Goal: Check status: Check status

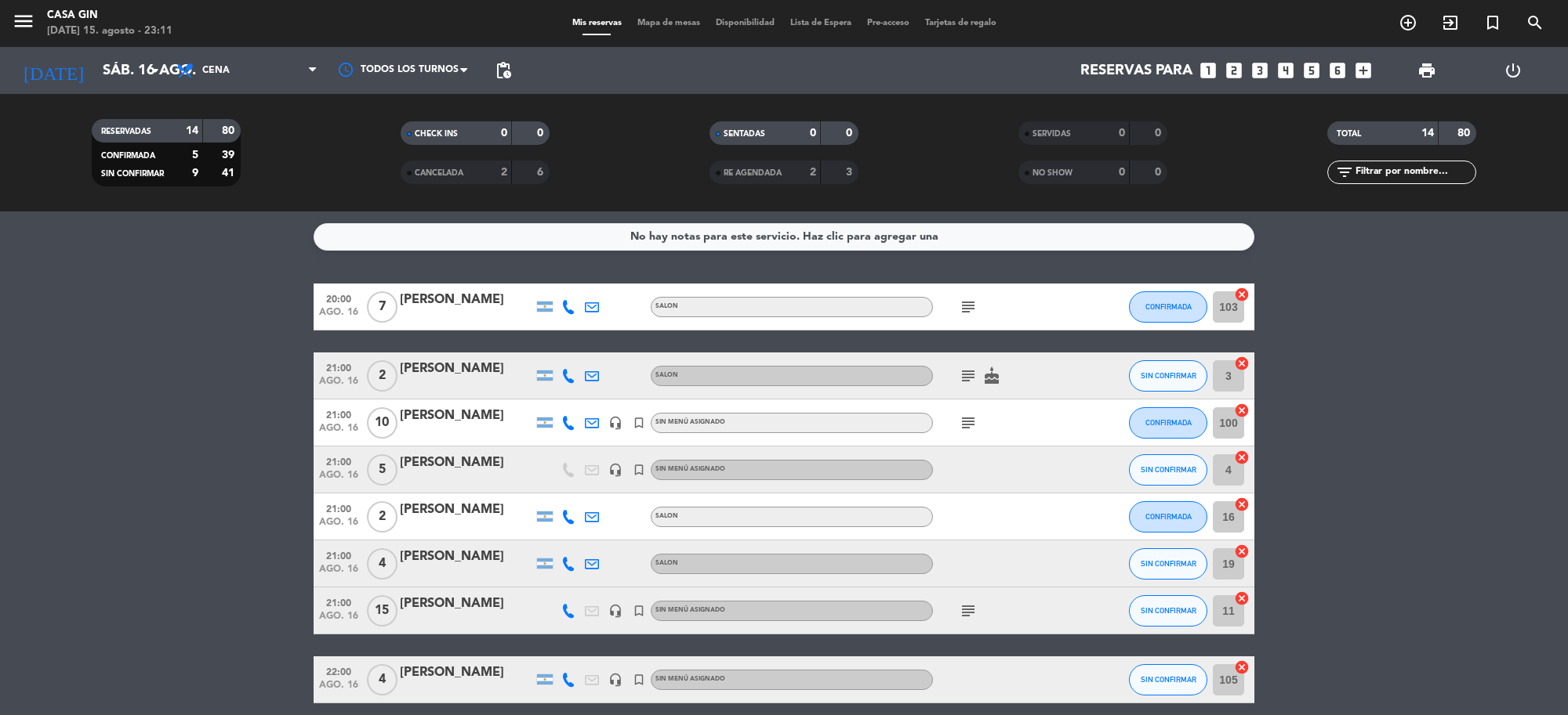
scroll to position [370, 0]
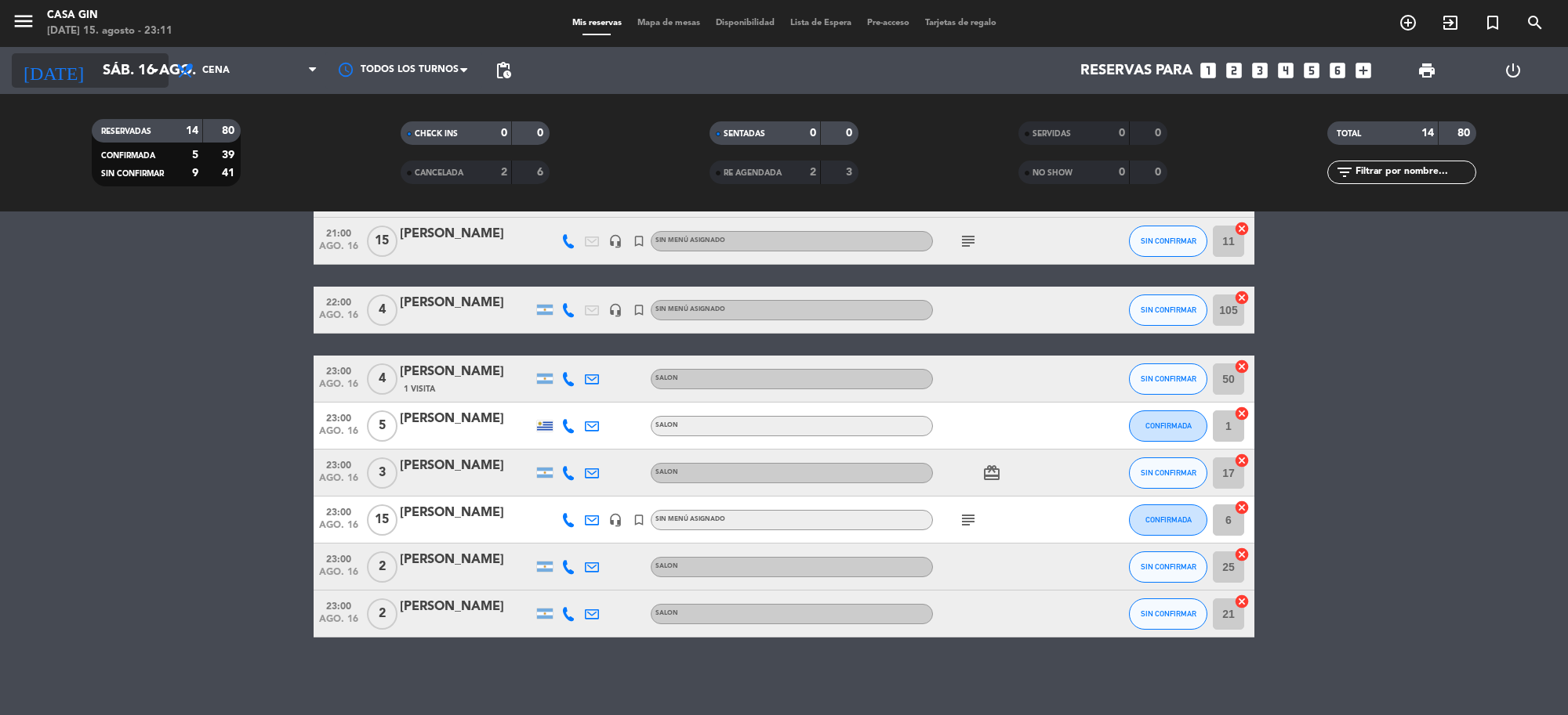
click at [95, 72] on input "sáb. 16 ago." at bounding box center [187, 70] width 185 height 33
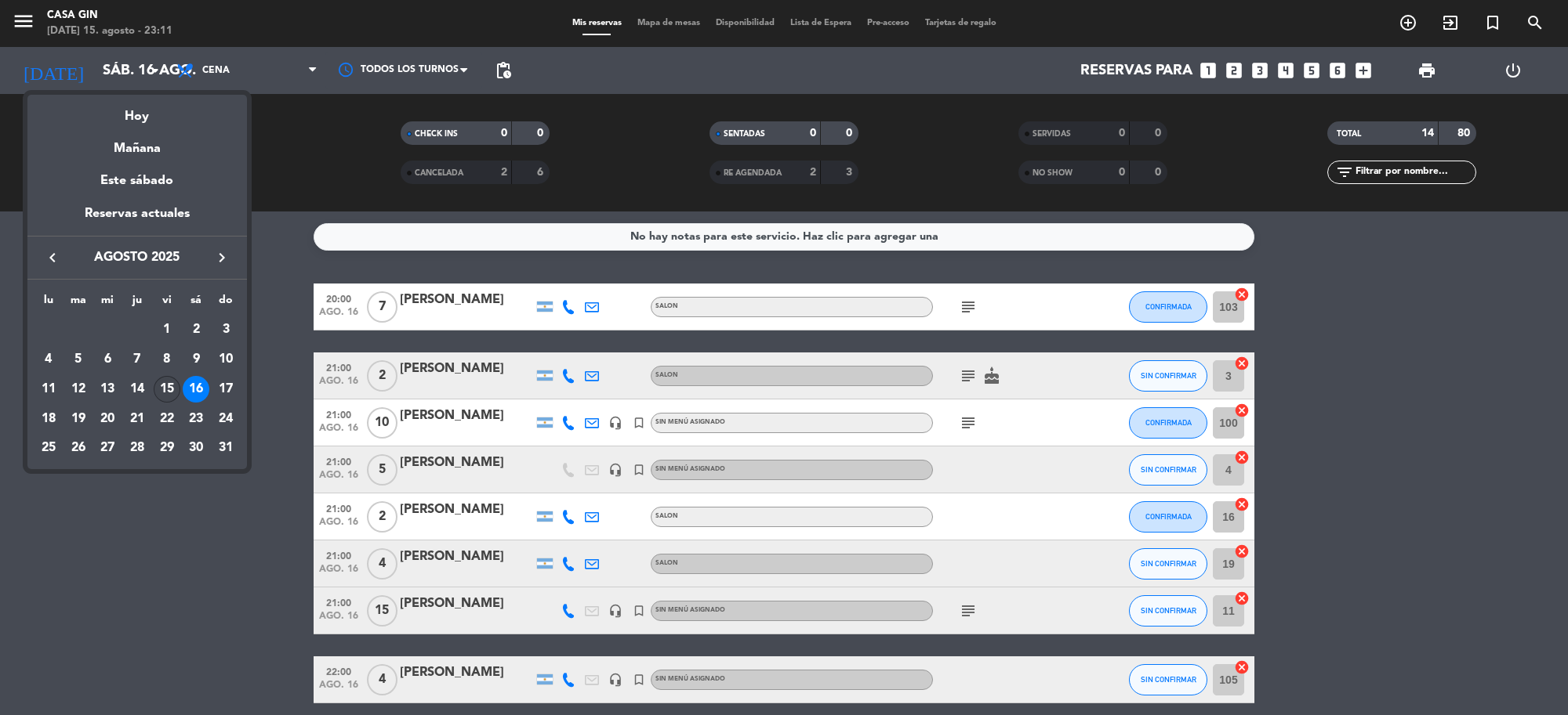
click at [167, 381] on div "15" at bounding box center [166, 389] width 27 height 27
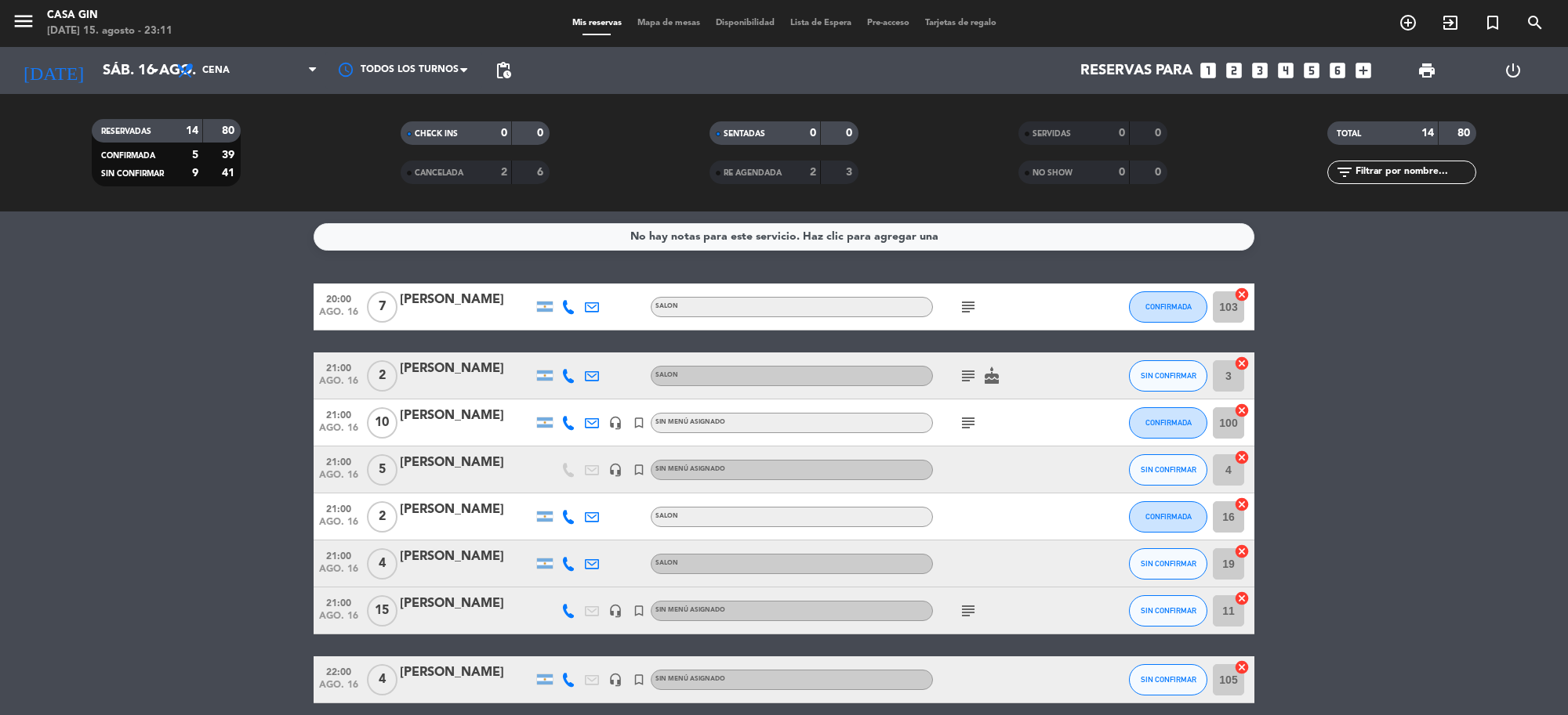
type input "vie. 15 ago."
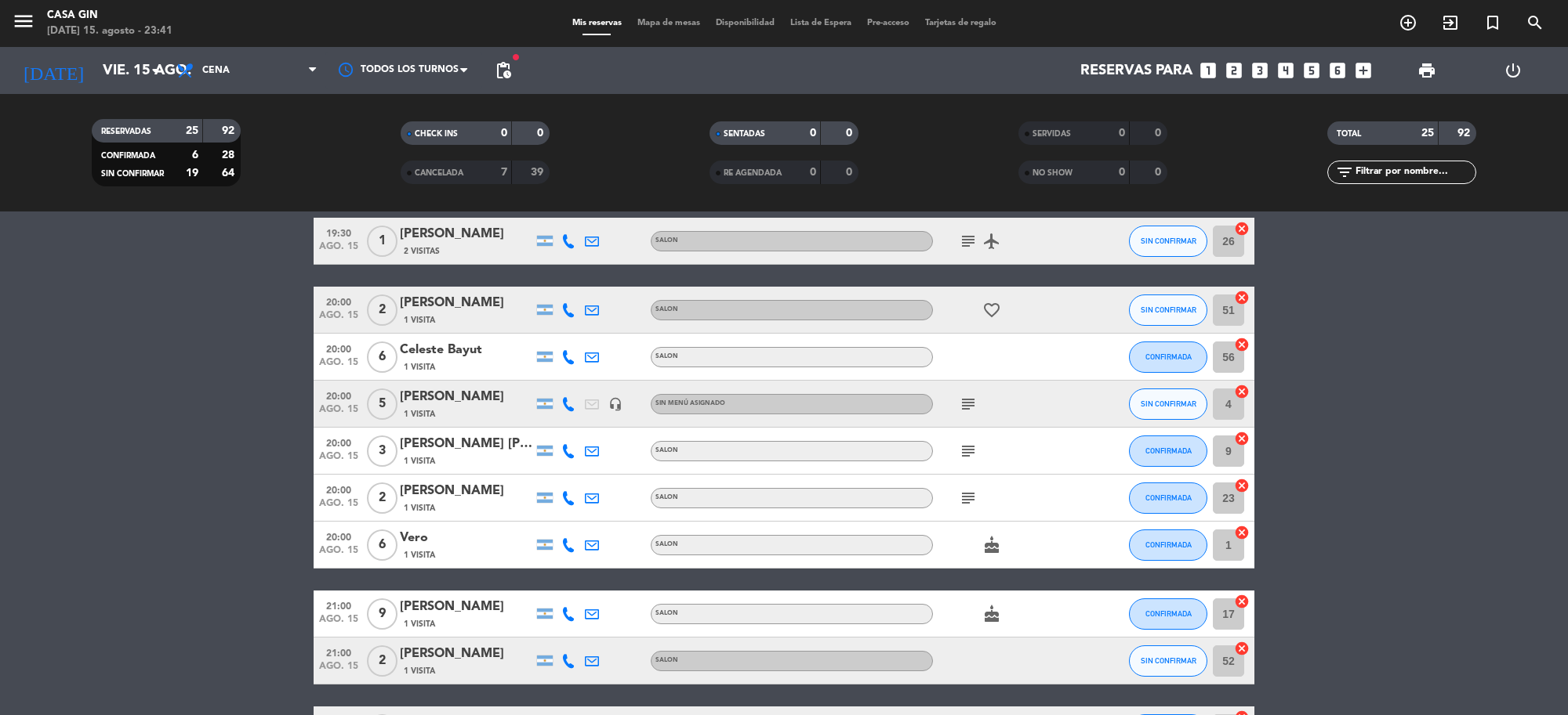
scroll to position [685, 0]
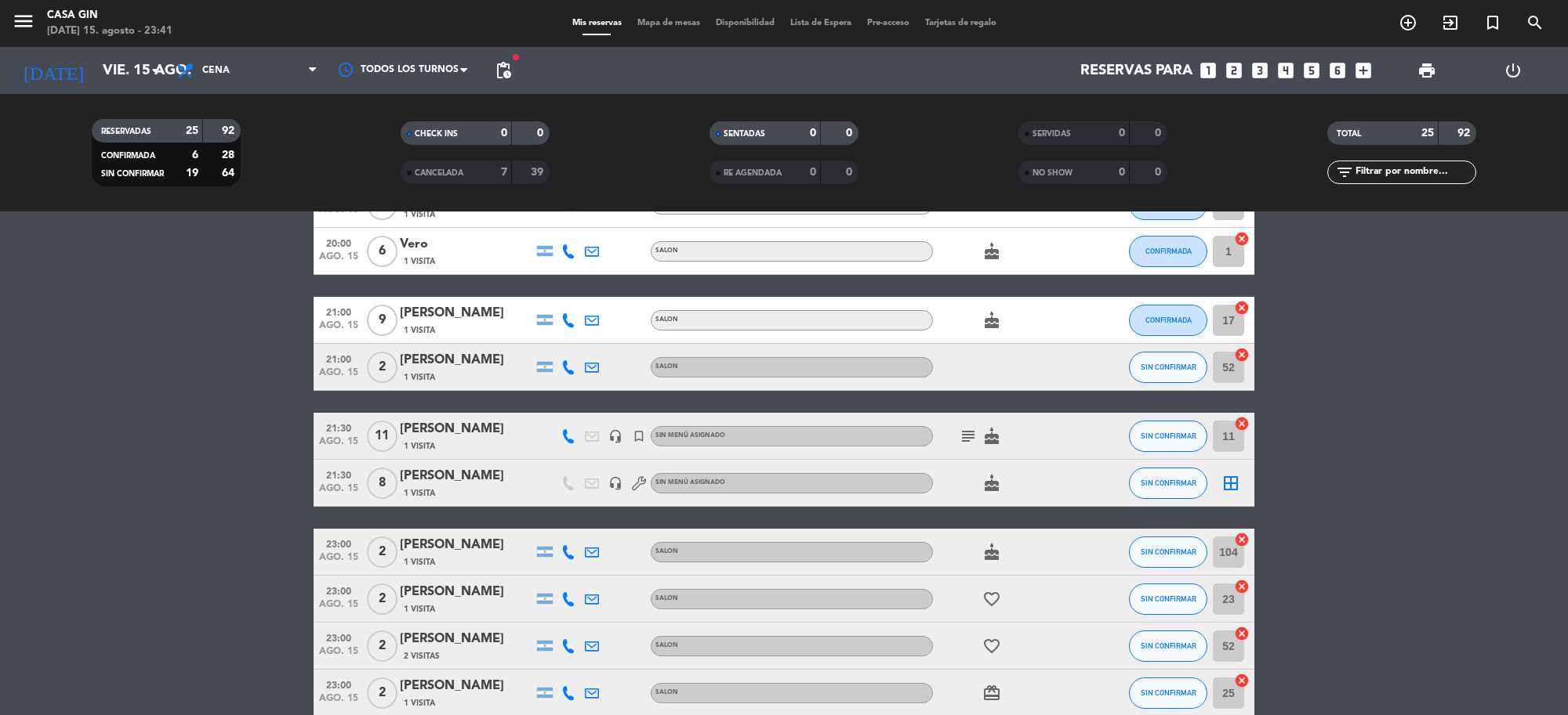
click at [971, 432] on icon "subject" at bounding box center [968, 436] width 19 height 19
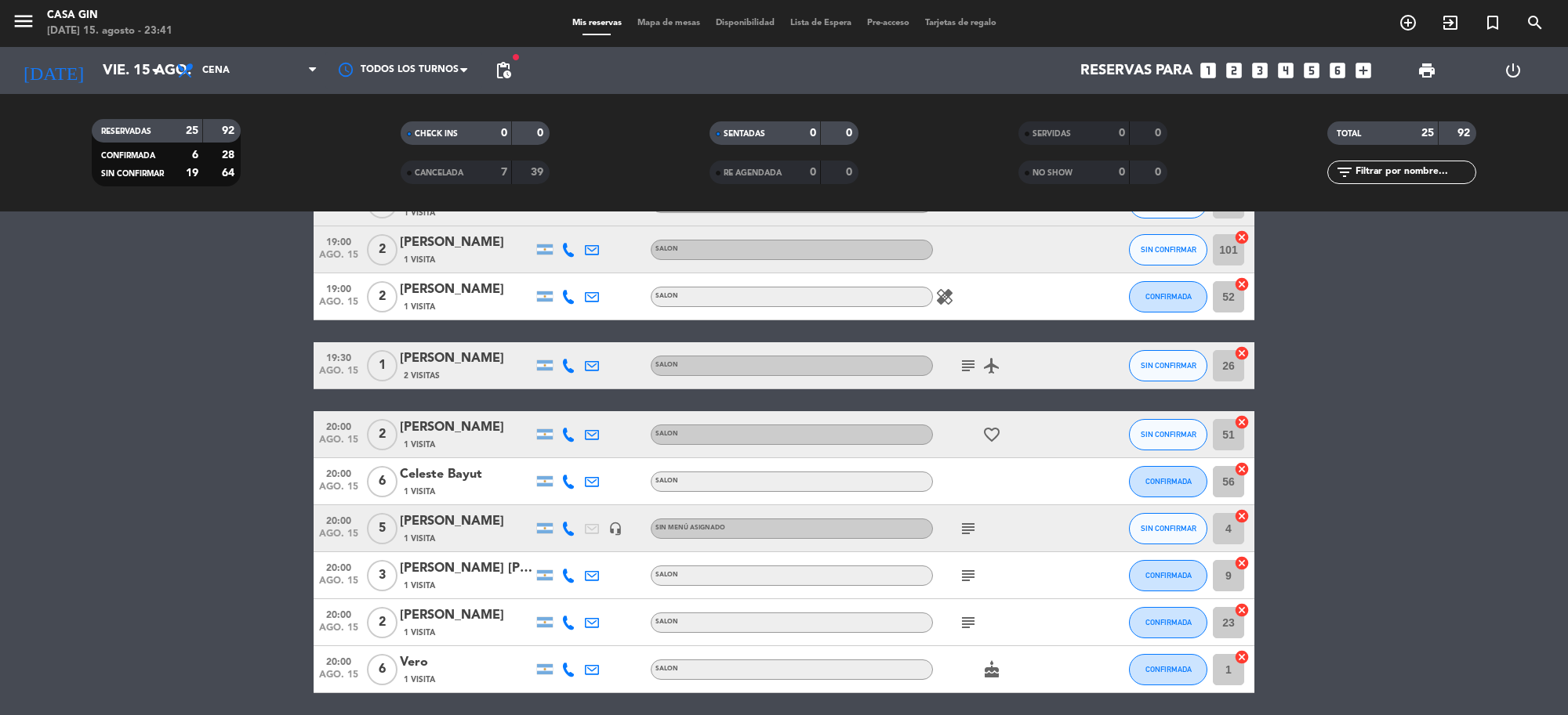
scroll to position [0, 0]
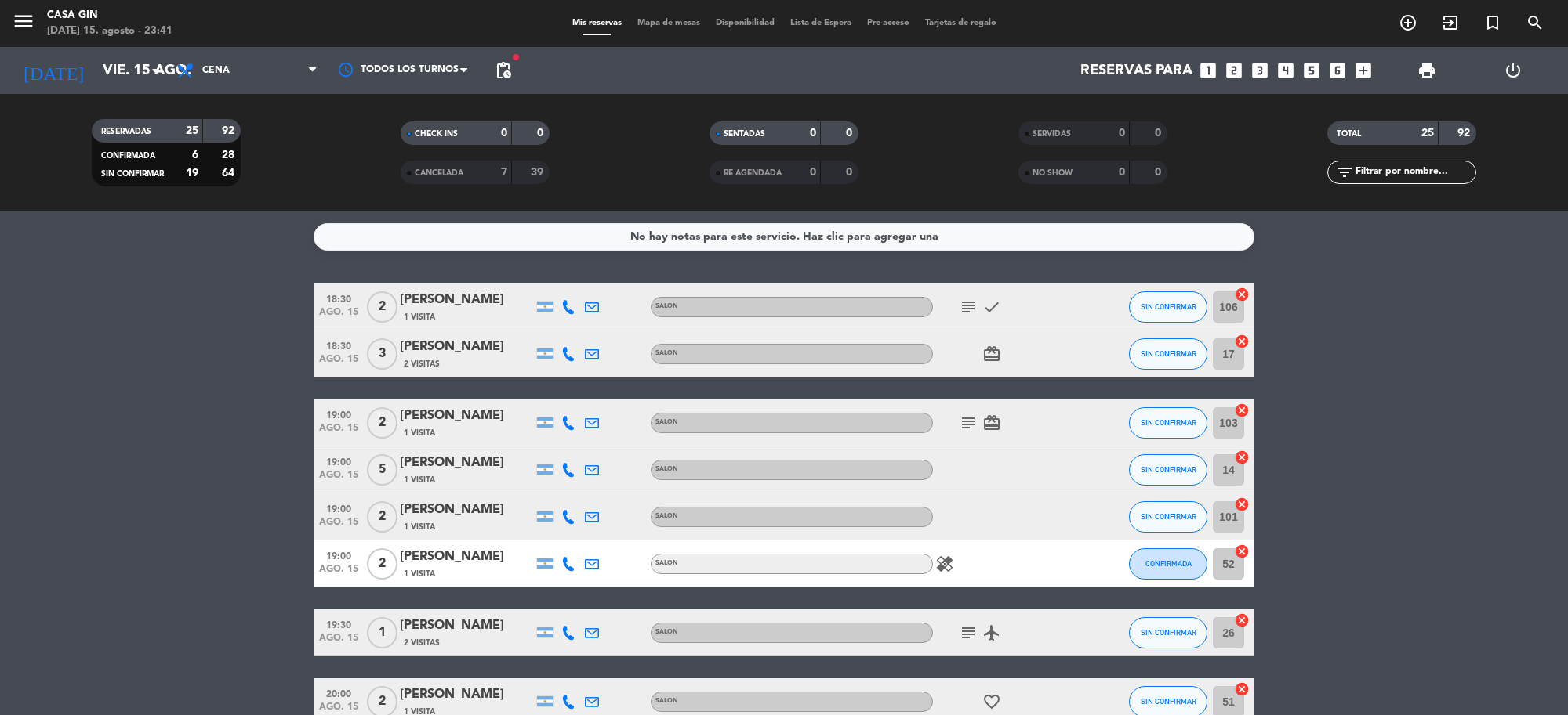
click at [968, 424] on icon "subject" at bounding box center [968, 422] width 19 height 19
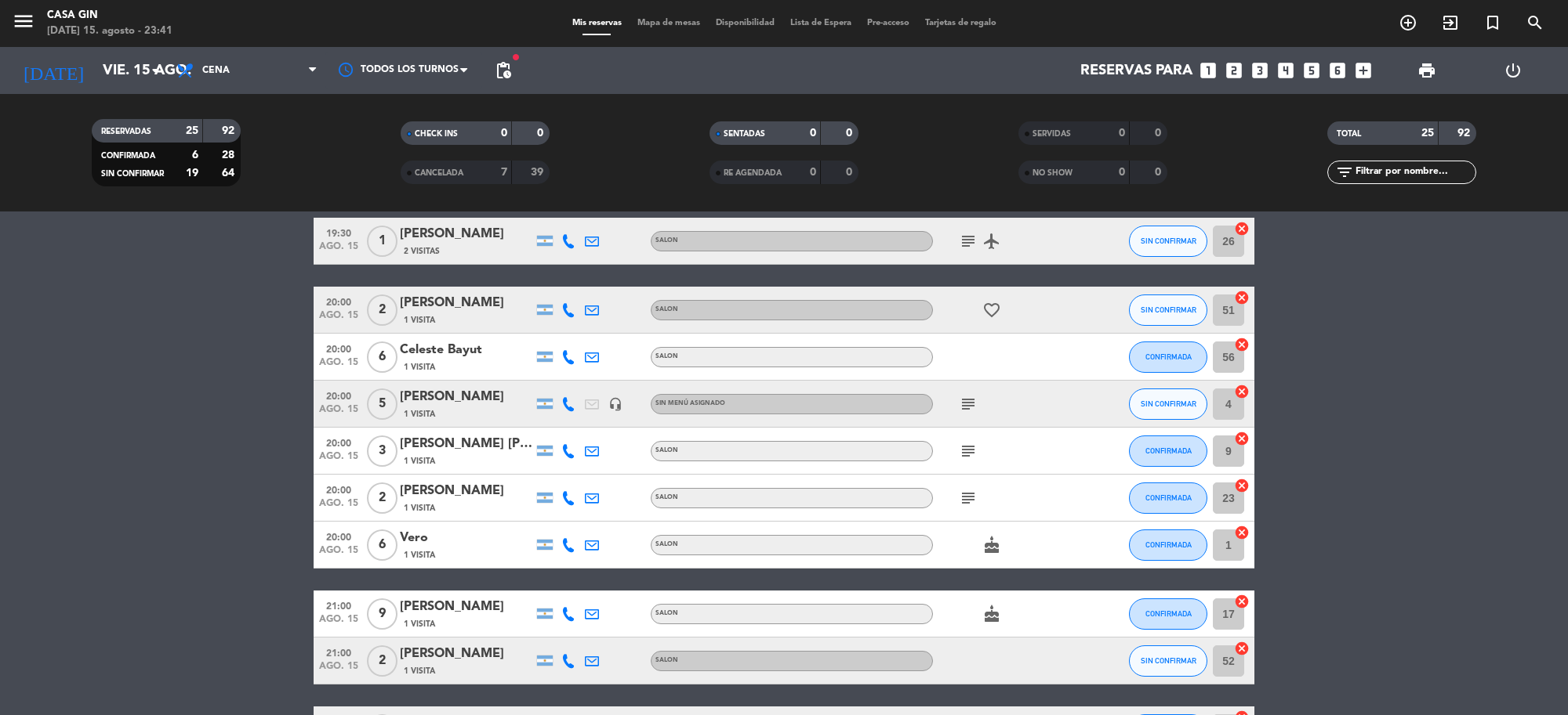
scroll to position [196, 0]
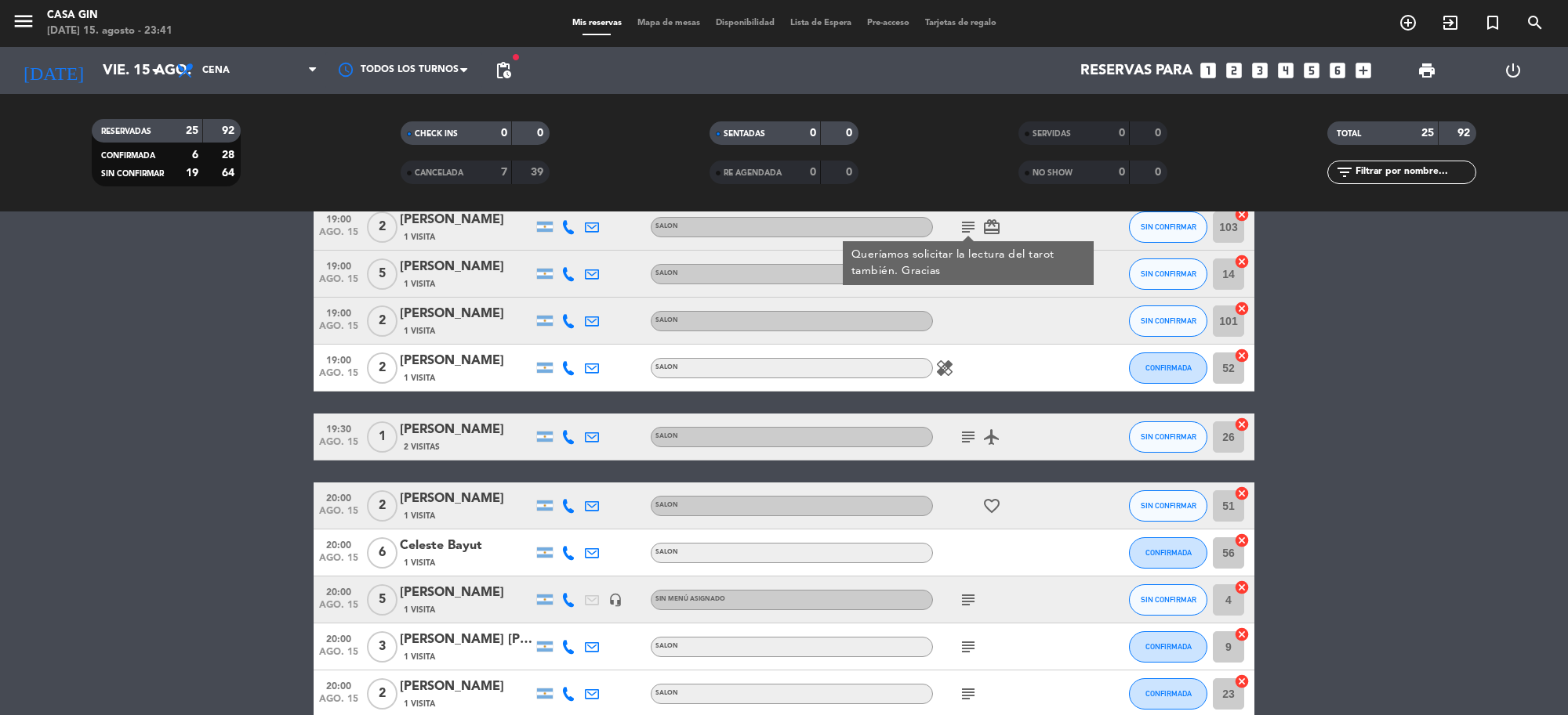
click at [968, 428] on icon "subject" at bounding box center [968, 437] width 19 height 19
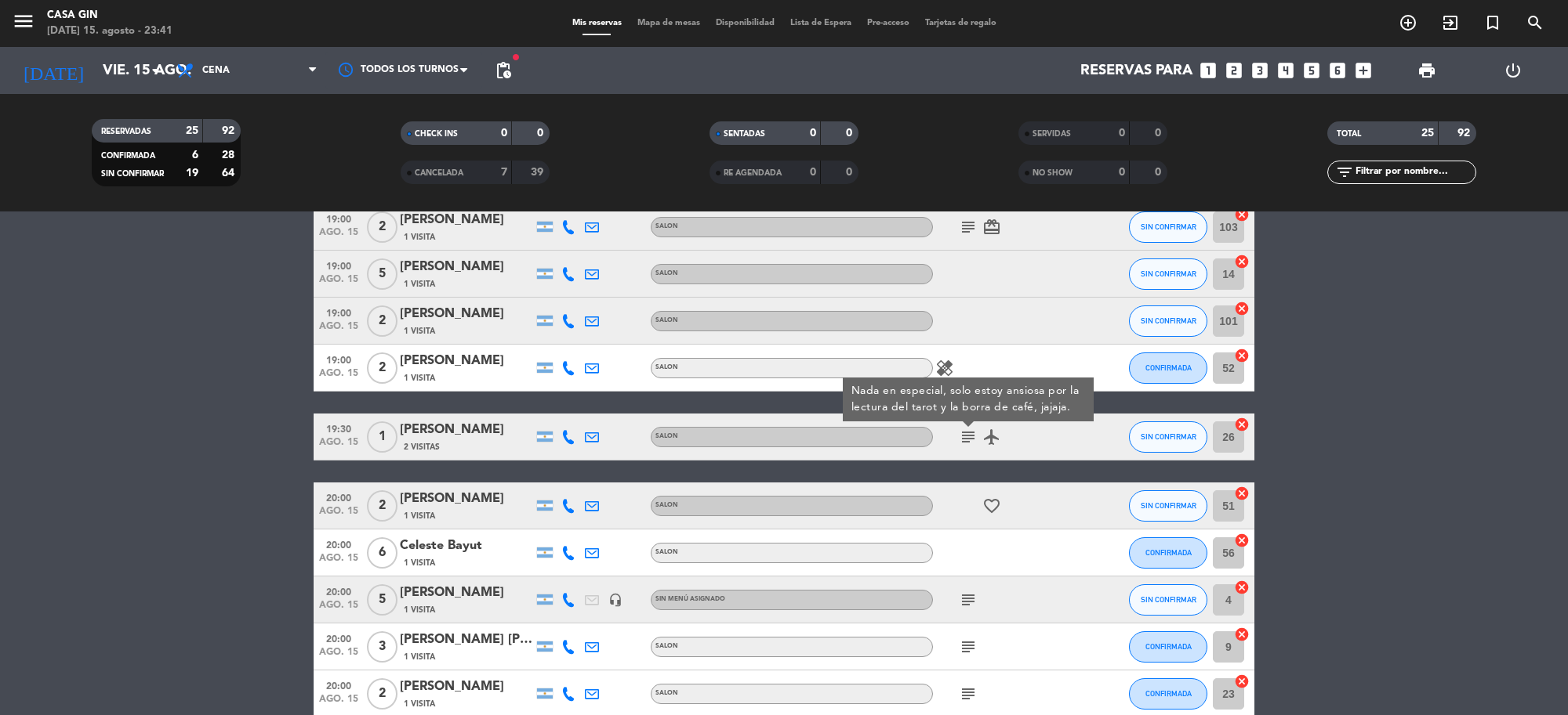
scroll to position [392, 0]
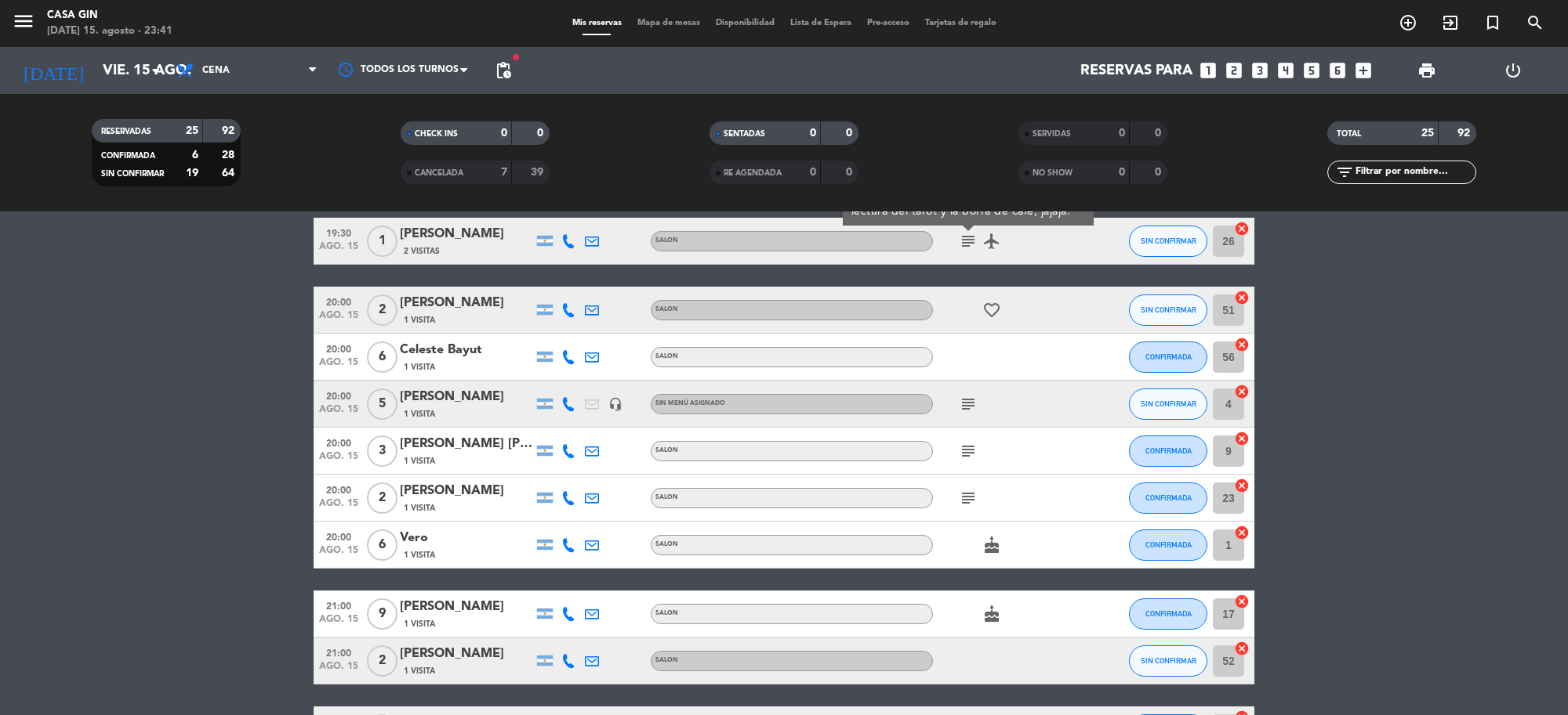
click at [976, 403] on icon "subject" at bounding box center [968, 403] width 19 height 19
click at [966, 451] on icon "subject" at bounding box center [968, 451] width 19 height 19
click at [967, 483] on div "subject" at bounding box center [1003, 497] width 141 height 46
click at [961, 495] on icon "subject" at bounding box center [968, 497] width 19 height 19
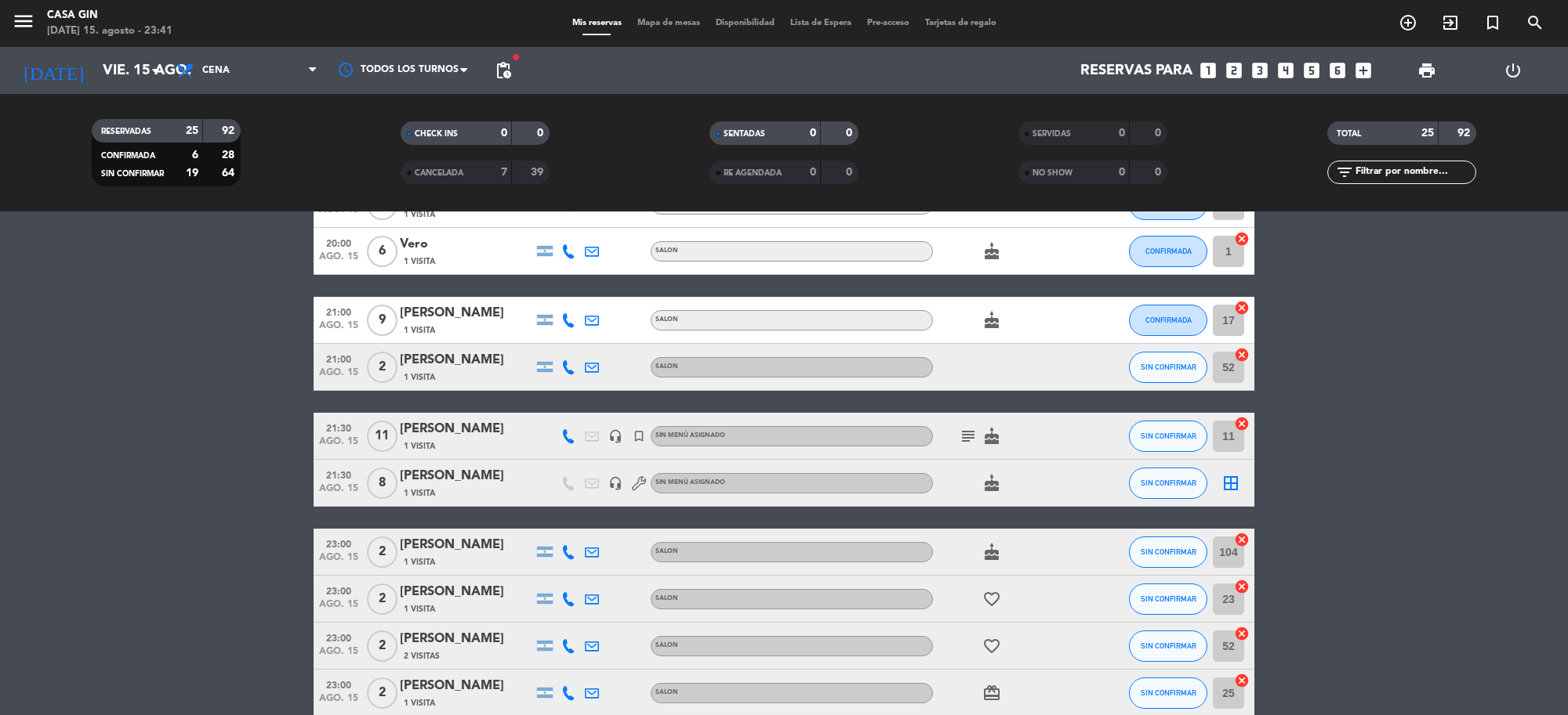
click at [980, 429] on span "cake" at bounding box center [991, 436] width 24 height 19
click at [961, 439] on icon "subject" at bounding box center [968, 436] width 19 height 19
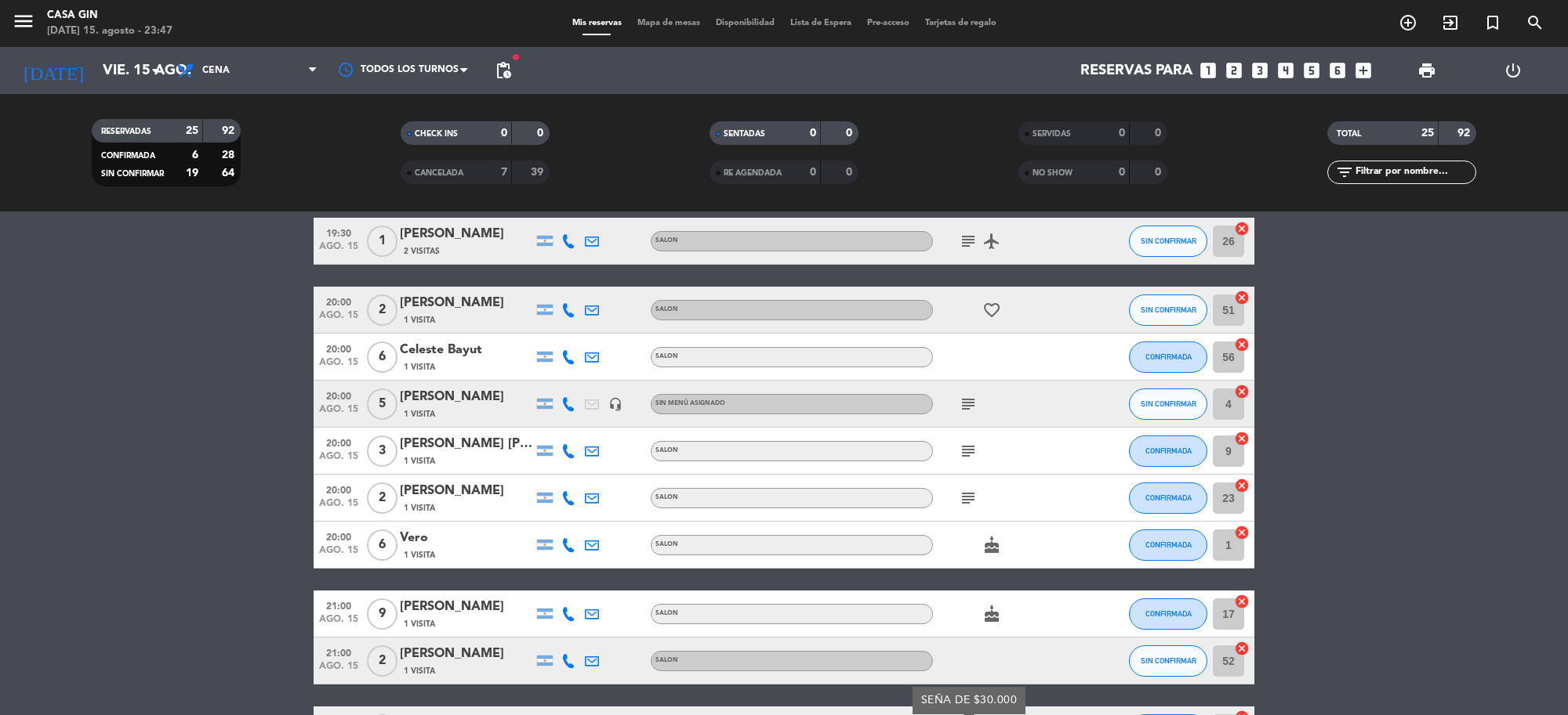
scroll to position [0, 0]
